Goal: Information Seeking & Learning: Learn about a topic

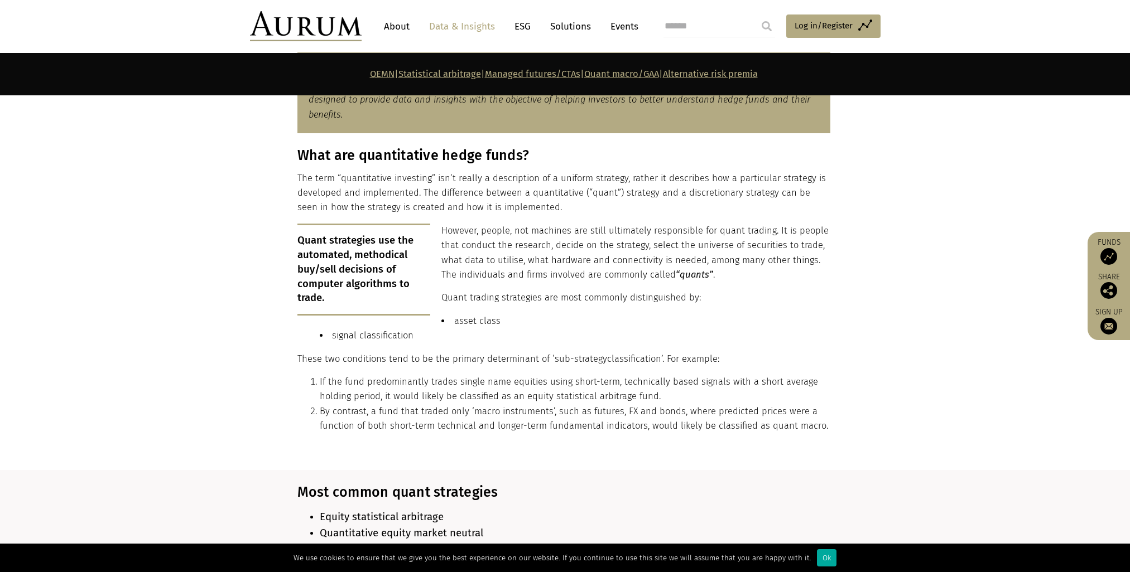
scroll to position [614, 0]
click at [355, 374] on li "If the fund predominantly trades single name equities using short-term, technic…" at bounding box center [575, 389] width 510 height 30
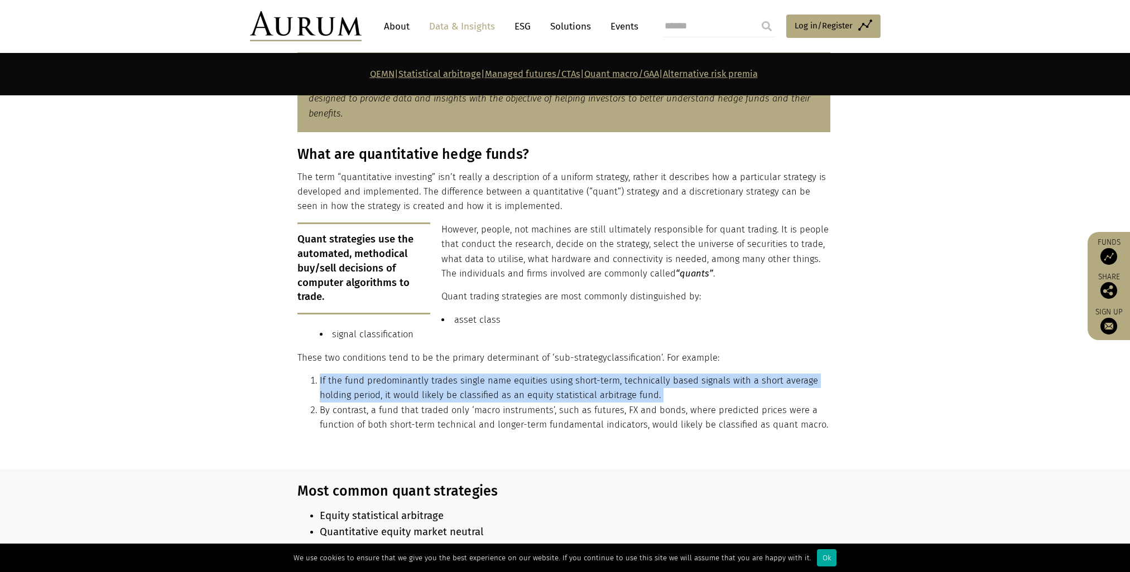
click at [352, 404] on li "By contrast, a fund that traded only ‘macro instruments’, such as futures, FX a…" at bounding box center [575, 418] width 510 height 30
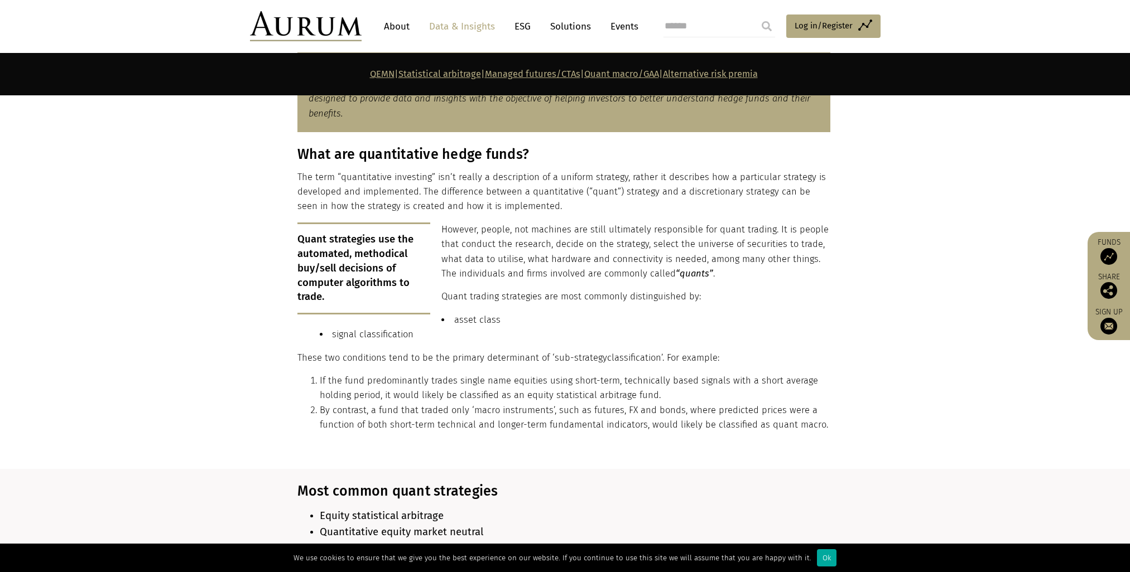
click at [352, 404] on li "By contrast, a fund that traded only ‘macro instruments’, such as futures, FX a…" at bounding box center [575, 418] width 510 height 30
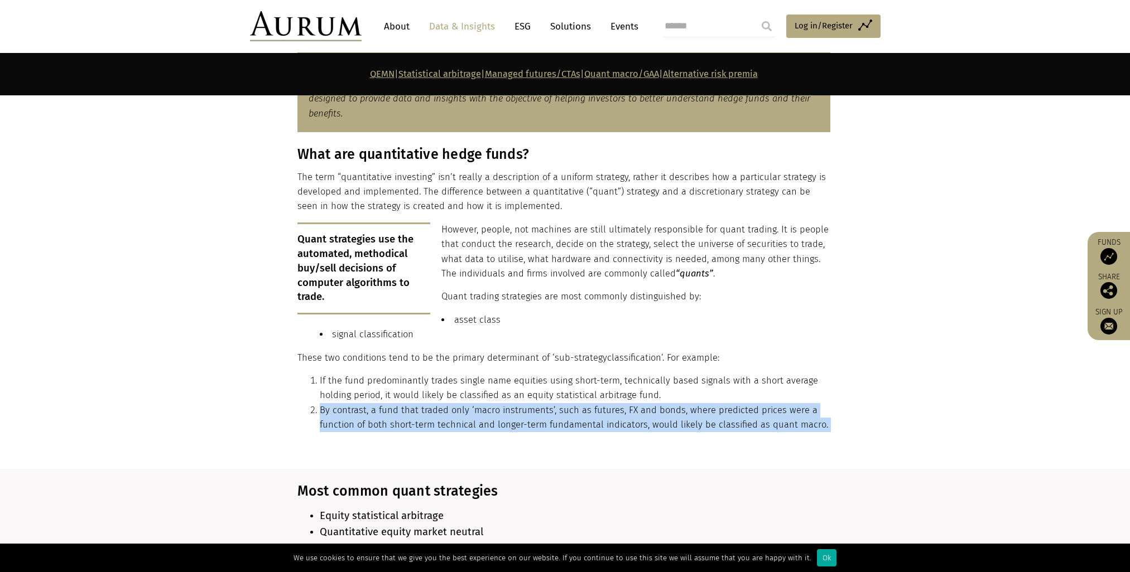
click at [334, 431] on div "What are quantitative hedge funds? The term “quantitative investing” isn’t real…" at bounding box center [563, 293] width 533 height 295
click at [346, 455] on section "What are quantitative hedge funds? The term “quantitative investing” isn’t real…" at bounding box center [565, 307] width 1130 height 322
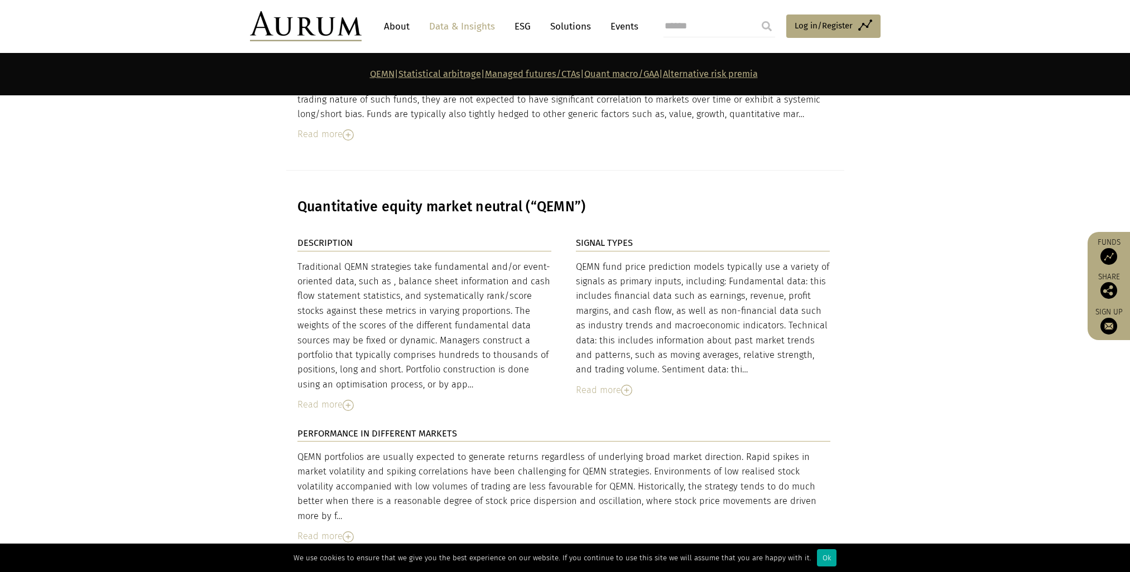
scroll to position [2400, 0]
click at [477, 425] on p "PERFORMANCE IN DIFFERENT MARKETS" at bounding box center [563, 432] width 533 height 15
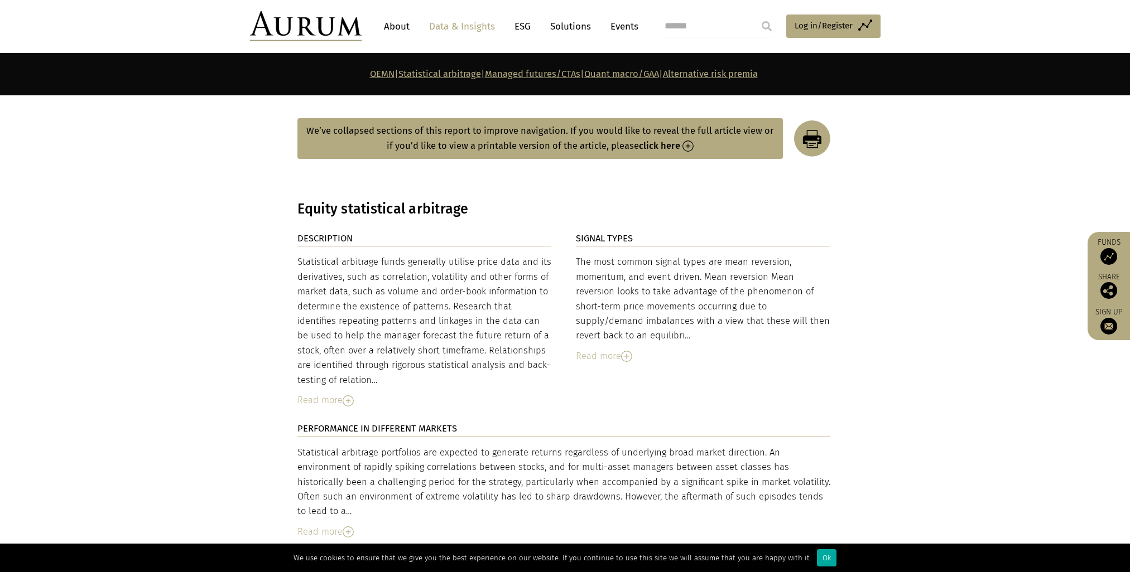
scroll to position [1730, 0]
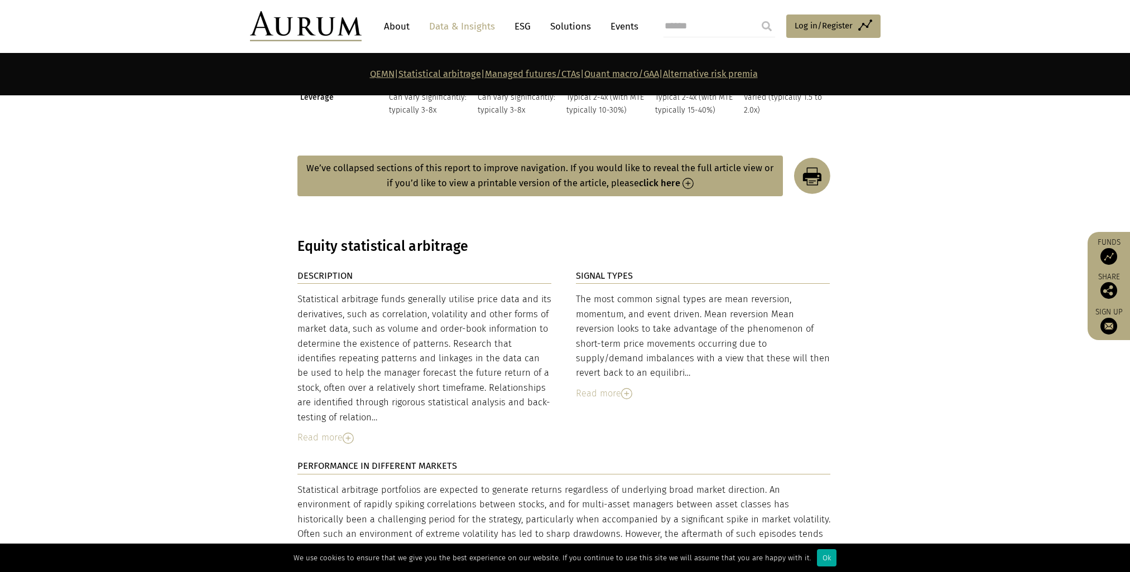
drag, startPoint x: 299, startPoint y: 234, endPoint x: 451, endPoint y: 242, distance: 151.9
click at [451, 242] on h3 "Equity statistical arbitrage" at bounding box center [563, 246] width 533 height 17
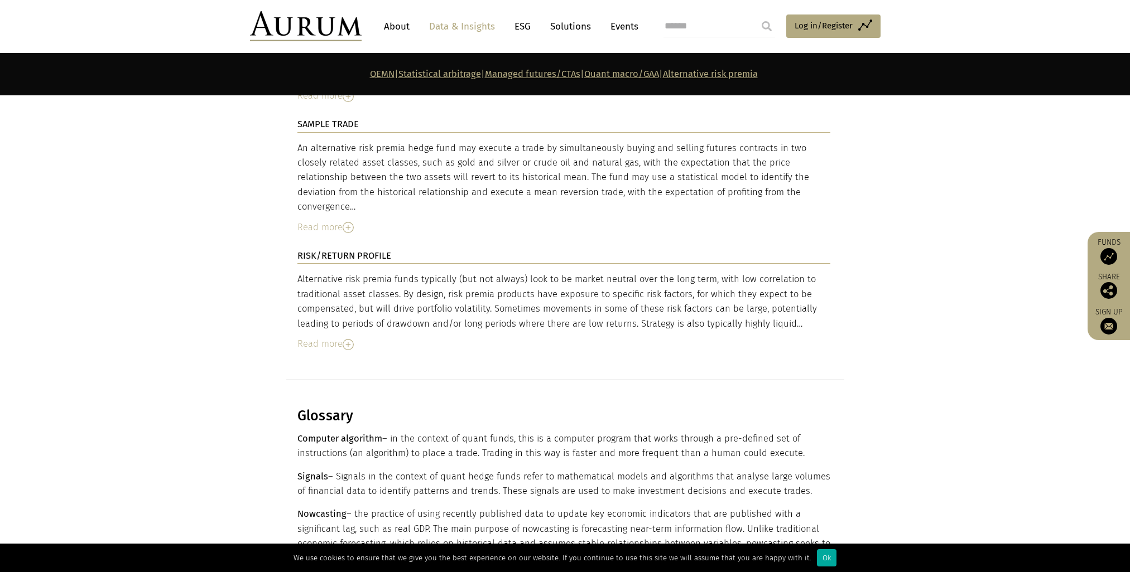
scroll to position [4687, 0]
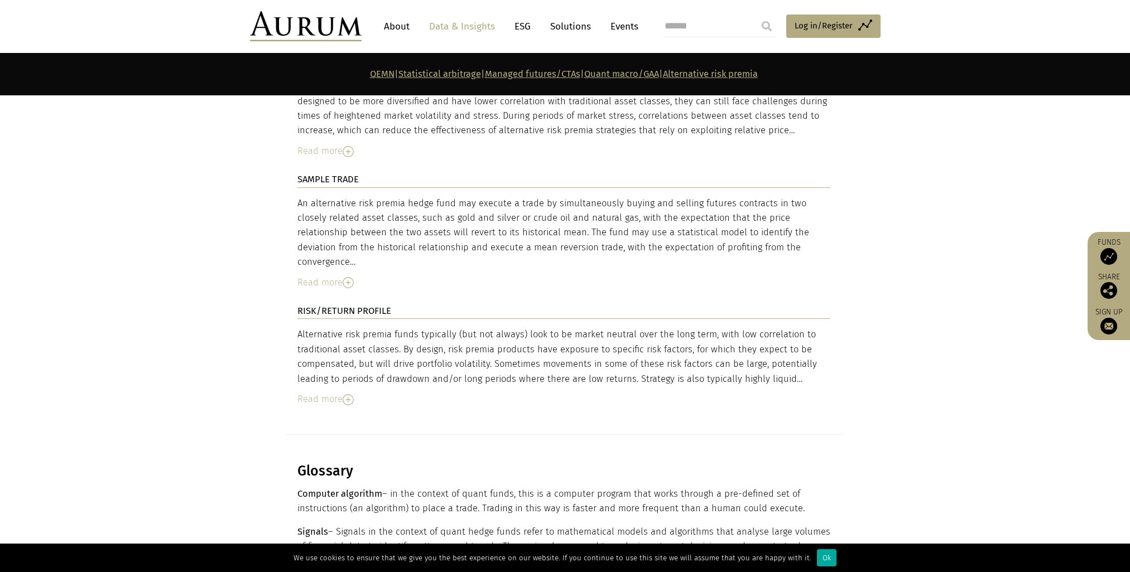
click at [370, 71] on link "QEMN" at bounding box center [382, 74] width 25 height 11
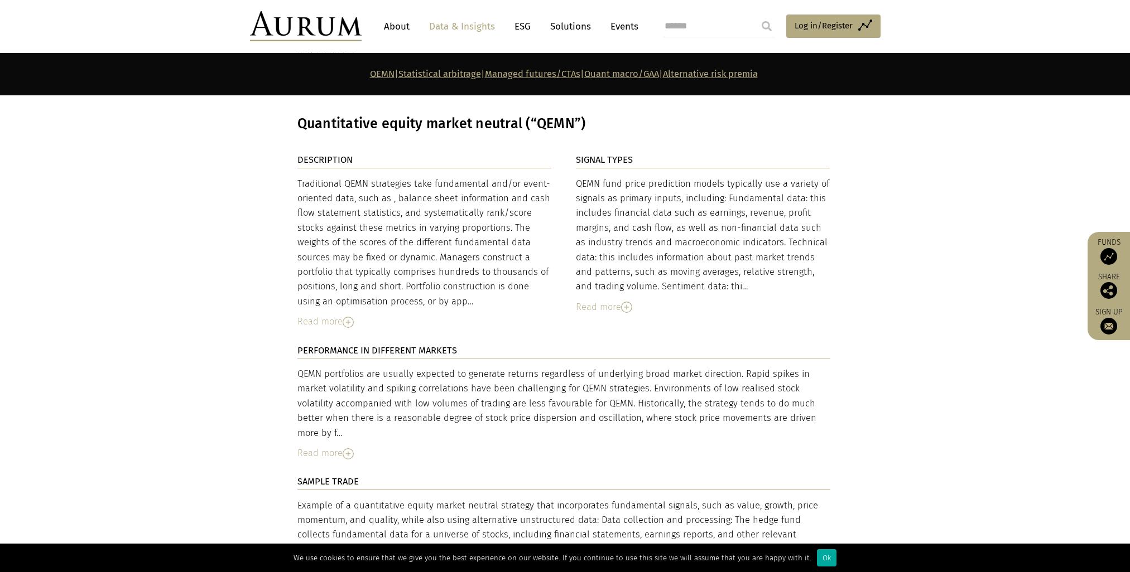
scroll to position [2451, 0]
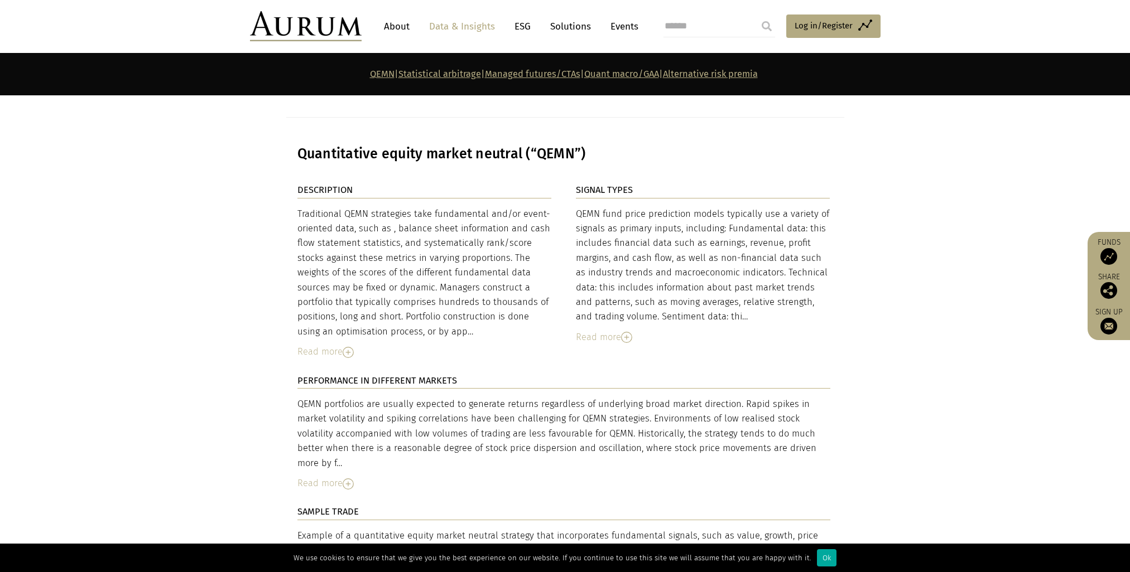
click at [348, 347] on img at bounding box center [347, 352] width 11 height 11
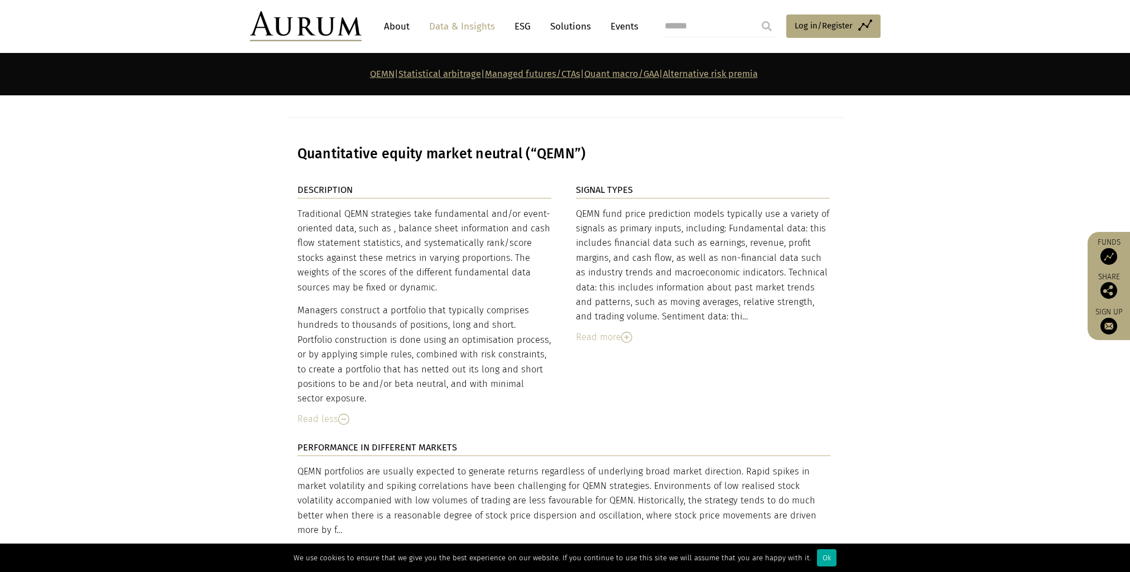
click at [625, 332] on img at bounding box center [626, 337] width 11 height 11
